Goal: Task Accomplishment & Management: Use online tool/utility

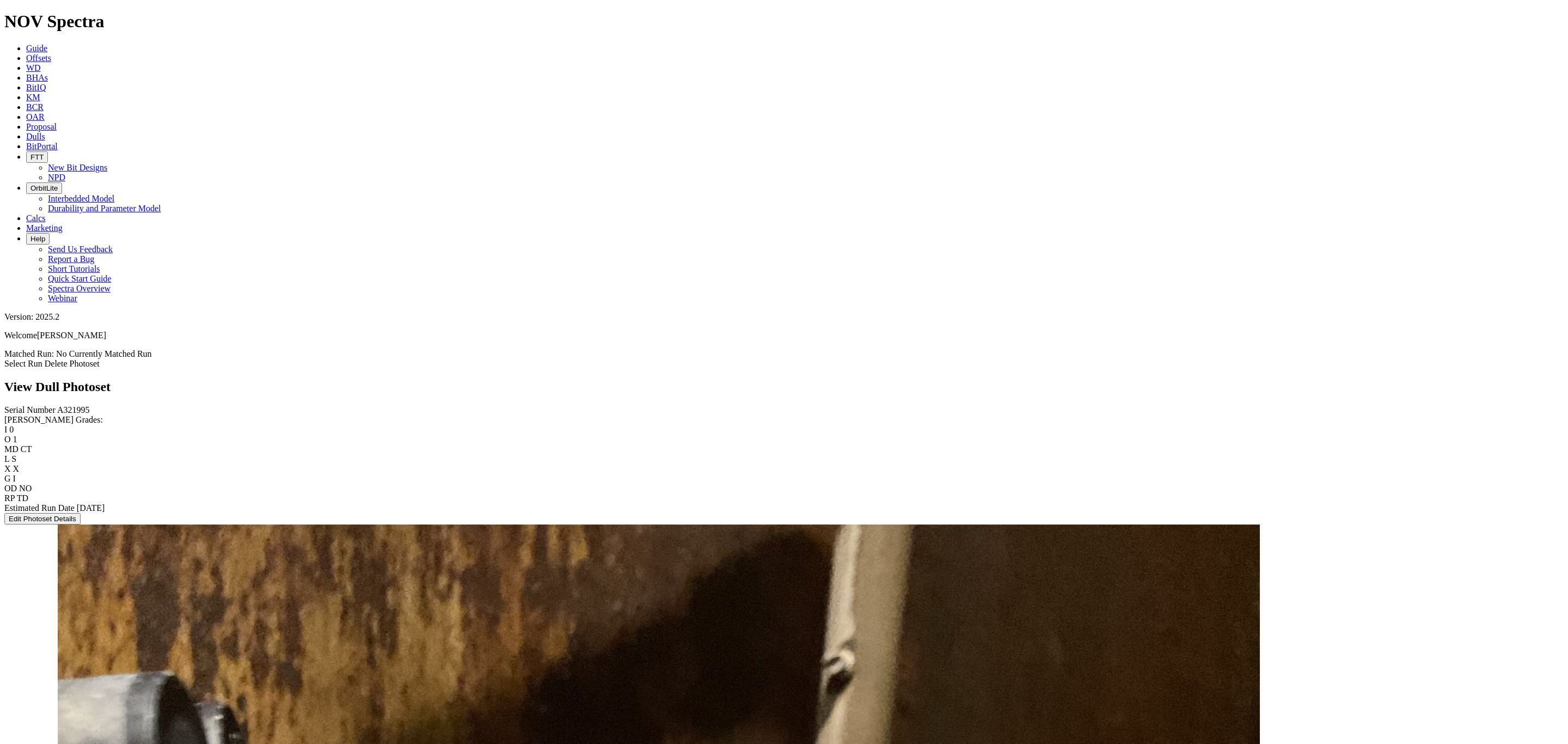
click at [42, 359] on link "Select Run" at bounding box center [23, 363] width 38 height 9
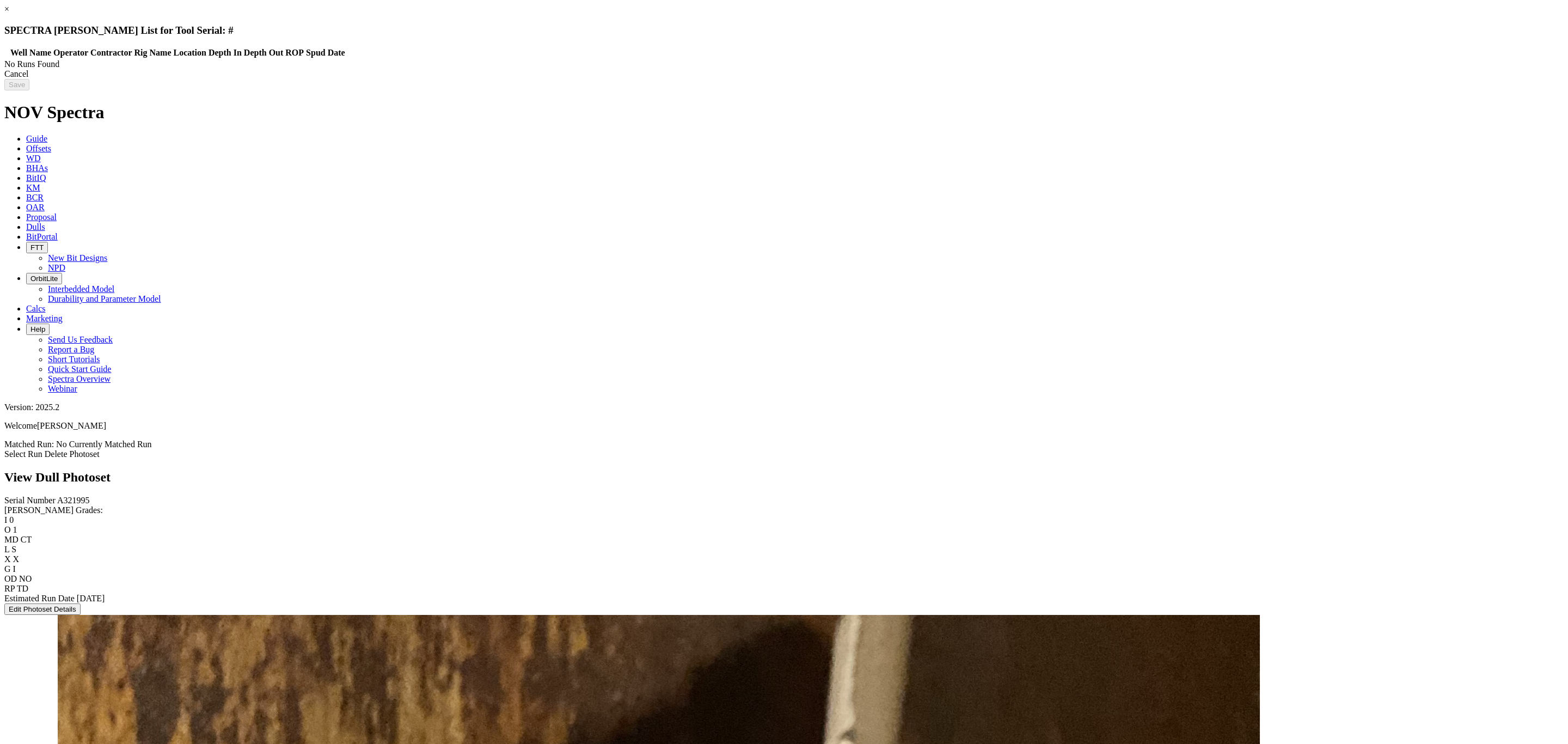
drag, startPoint x: 1322, startPoint y: 26, endPoint x: 1138, endPoint y: 318, distance: 345.1
click at [9, 14] on link "×" at bounding box center [6, 8] width 5 height 9
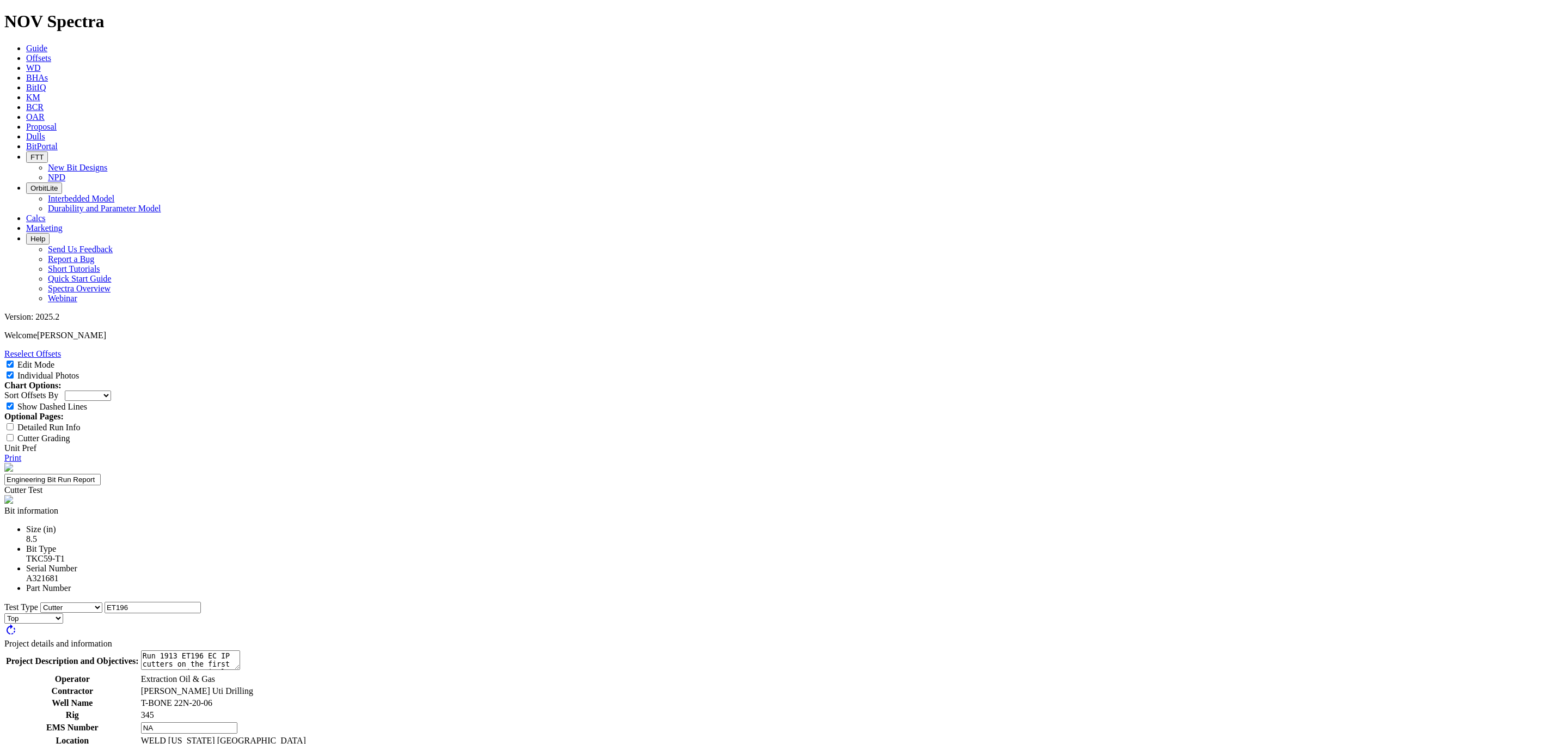
select select "Cutter"
select select "string:BT"
